Goal: Task Accomplishment & Management: Manage account settings

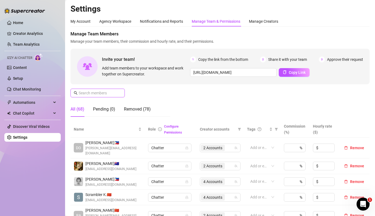
click at [103, 90] on input "text" at bounding box center [98, 93] width 38 height 6
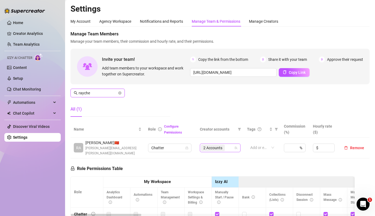
click at [221, 145] on span "2 Accounts" at bounding box center [212, 148] width 19 height 6
type input "rayche"
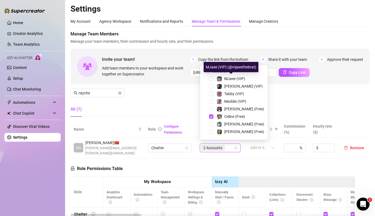
click at [223, 70] on div "MJaee (VIP) (@mjaeethebrat)" at bounding box center [230, 67] width 55 height 10
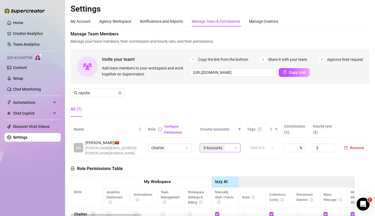
click at [211, 144] on div "3 Accounts" at bounding box center [220, 148] width 41 height 9
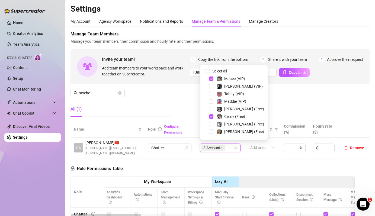
click at [214, 71] on span "Select all" at bounding box center [219, 71] width 19 height 6
click at [210, 71] on input "Select all" at bounding box center [208, 71] width 4 height 4
click at [214, 71] on span "Select all" at bounding box center [219, 71] width 19 height 6
click at [210, 71] on input "Select all" at bounding box center [208, 71] width 4 height 4
checkbox input "false"
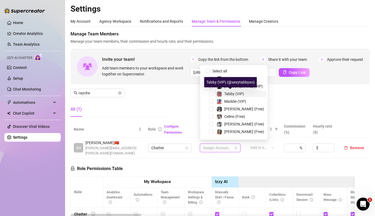
click at [232, 94] on span "Tabby (VIP)" at bounding box center [234, 94] width 20 height 4
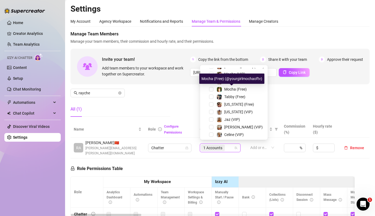
scroll to position [67, 0]
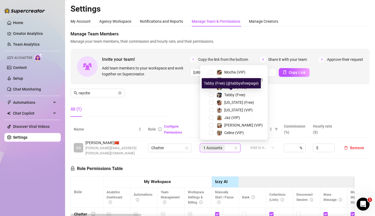
click at [232, 94] on span "Tabby (Free)" at bounding box center [234, 95] width 21 height 4
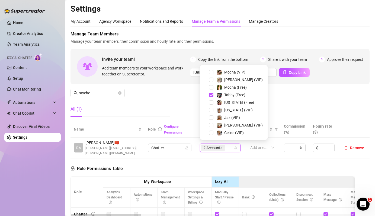
click at [180, 102] on div "Manage Team Members Manage your team members, their commission and hourly rate,…" at bounding box center [219, 76] width 299 height 90
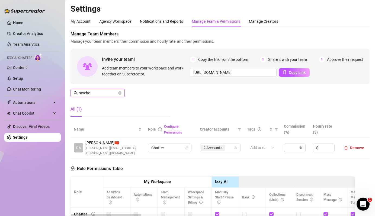
click at [104, 93] on input "rayche" at bounding box center [98, 93] width 38 height 6
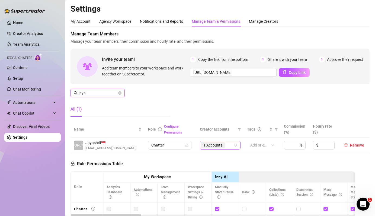
click at [223, 148] on span "1 Accounts" at bounding box center [213, 145] width 24 height 6
type input "jaya"
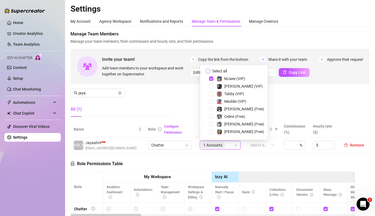
click at [222, 71] on span "Select all" at bounding box center [219, 71] width 19 height 6
click at [210, 71] on input "Select all" at bounding box center [208, 71] width 4 height 4
click at [222, 71] on span "Select all" at bounding box center [219, 71] width 19 height 6
click at [210, 71] on input "Select all" at bounding box center [208, 71] width 4 height 4
checkbox input "false"
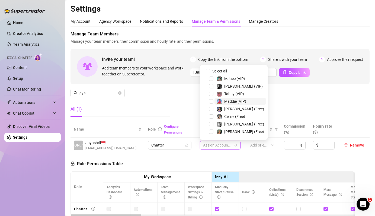
click at [232, 102] on span "Maddie (VIP)" at bounding box center [235, 101] width 22 height 4
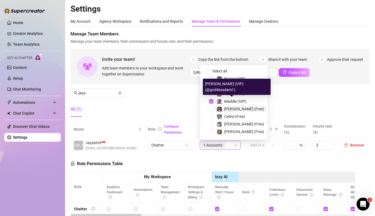
click at [233, 108] on span "[PERSON_NAME] (Free)" at bounding box center [244, 109] width 40 height 4
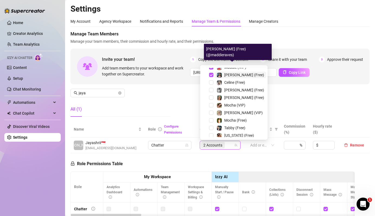
scroll to position [59, 0]
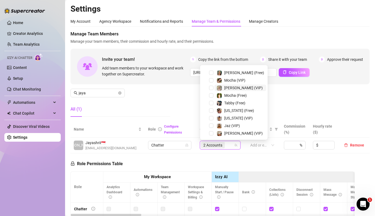
click at [225, 89] on span "[PERSON_NAME] (VIP)" at bounding box center [243, 88] width 38 height 4
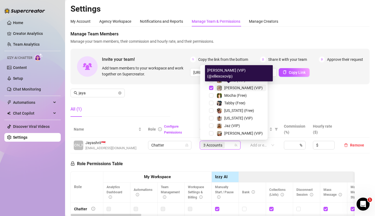
scroll to position [42, 0]
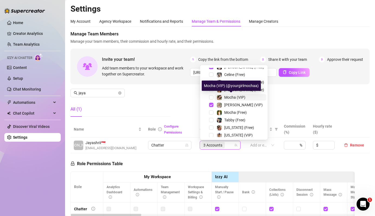
click at [224, 99] on div "Mocha (VIP)" at bounding box center [230, 97] width 29 height 6
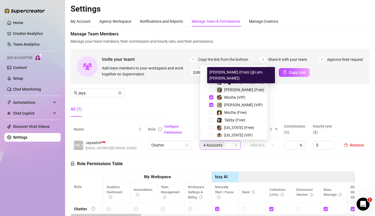
click at [225, 88] on span "[PERSON_NAME] (Free)" at bounding box center [244, 90] width 40 height 4
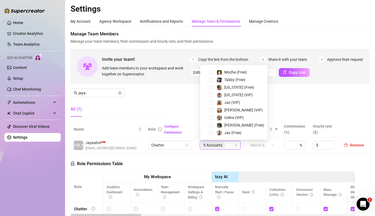
scroll to position [55, 0]
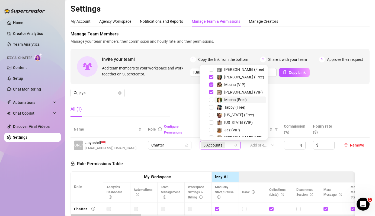
click at [215, 98] on span "Mocha (Free)" at bounding box center [240, 100] width 52 height 6
click at [188, 103] on div "Manage Team Members Manage your team members, their commission and hourly rate,…" at bounding box center [219, 76] width 299 height 90
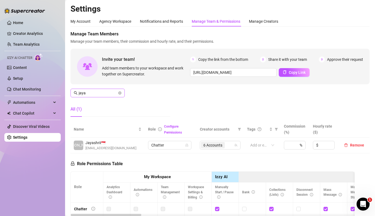
click at [111, 89] on span "jaya" at bounding box center [97, 93] width 54 height 9
click at [216, 149] on div "4 Accounts" at bounding box center [220, 145] width 41 height 9
type input "dolly"
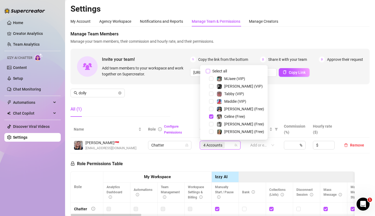
click at [214, 71] on span "Select all" at bounding box center [219, 71] width 19 height 6
click at [210, 71] on input "Select all" at bounding box center [208, 71] width 4 height 4
click at [214, 71] on span "Select all" at bounding box center [219, 71] width 19 height 6
click at [210, 71] on input "Select all" at bounding box center [208, 71] width 4 height 4
checkbox input "false"
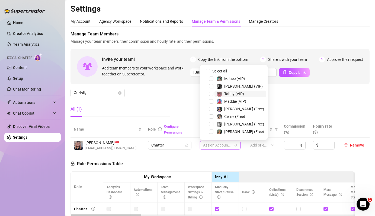
click at [230, 94] on span "Tabby (VIP)" at bounding box center [234, 94] width 20 height 4
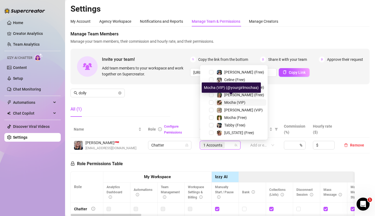
scroll to position [40, 0]
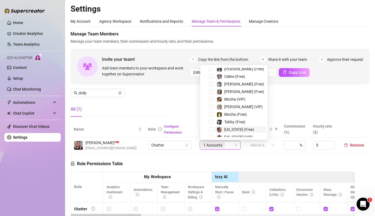
click at [228, 128] on span "[US_STATE] (Free)" at bounding box center [239, 130] width 30 height 4
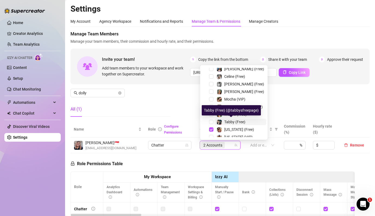
click at [230, 124] on span "Tabby (Free)" at bounding box center [234, 122] width 21 height 4
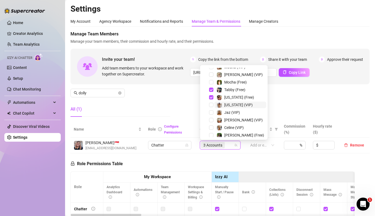
click at [220, 106] on img at bounding box center [219, 105] width 5 height 5
